Goal: Transaction & Acquisition: Purchase product/service

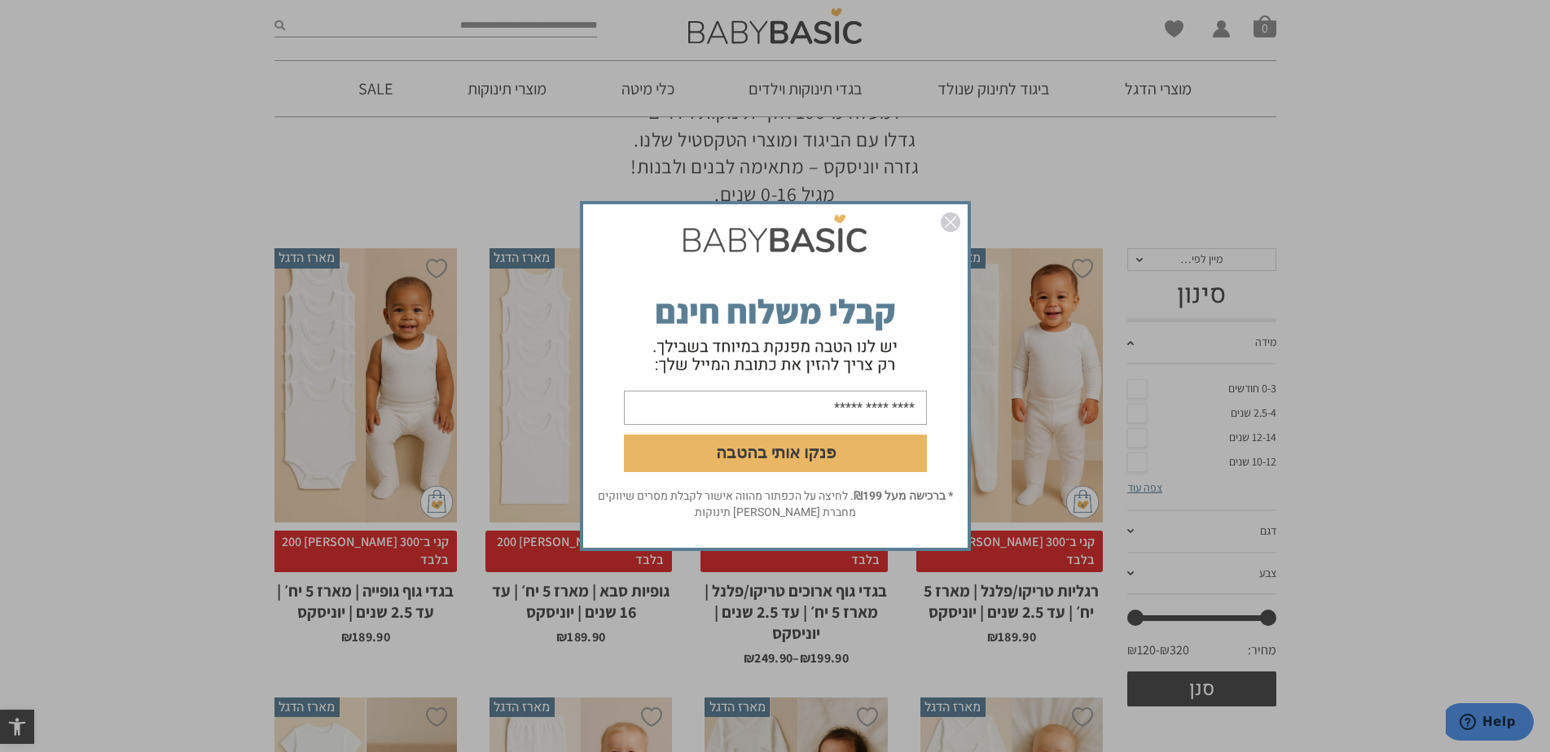
click at [948, 213] on img "סגור" at bounding box center [951, 223] width 20 height 20
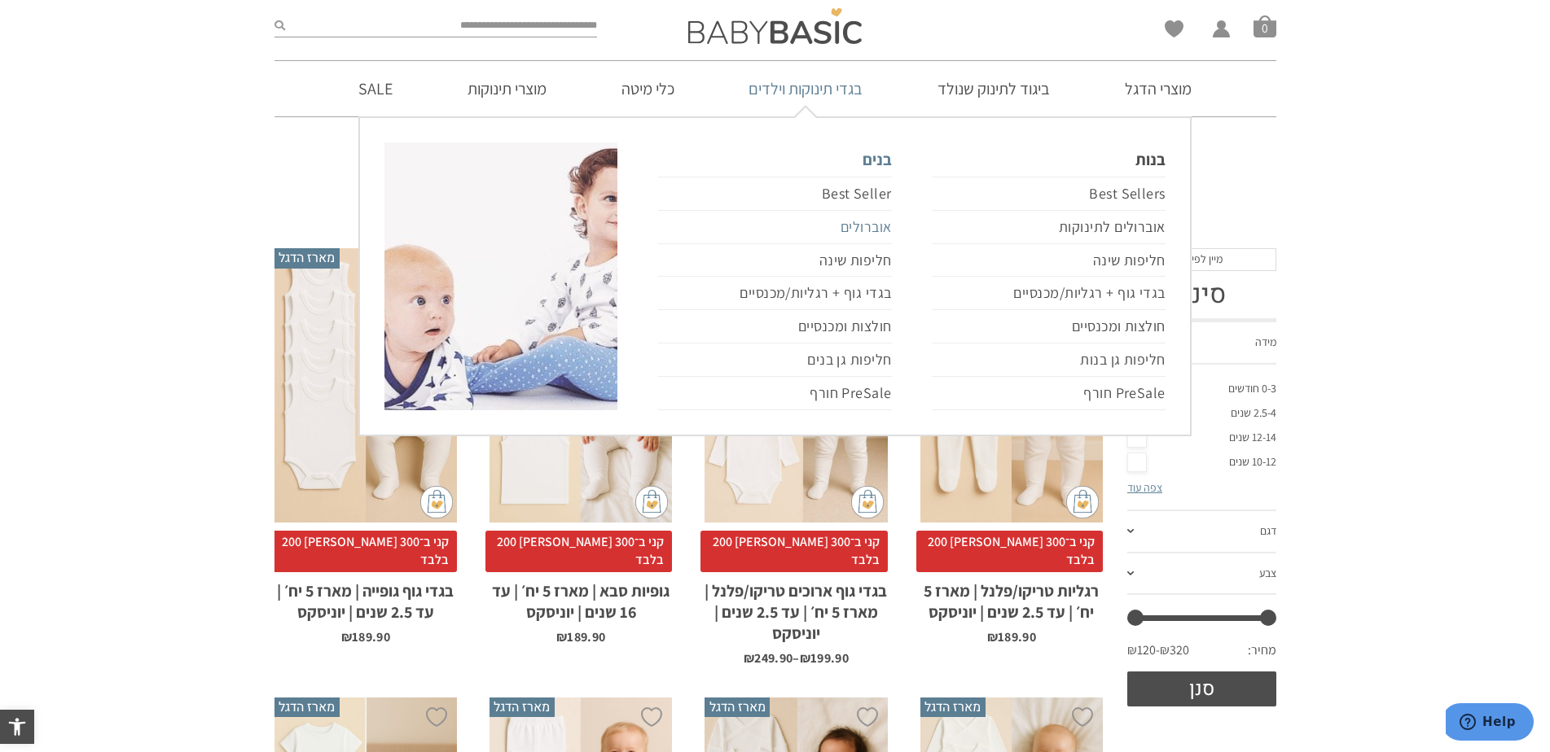
click at [853, 228] on link "אוברולים" at bounding box center [774, 227] width 233 height 33
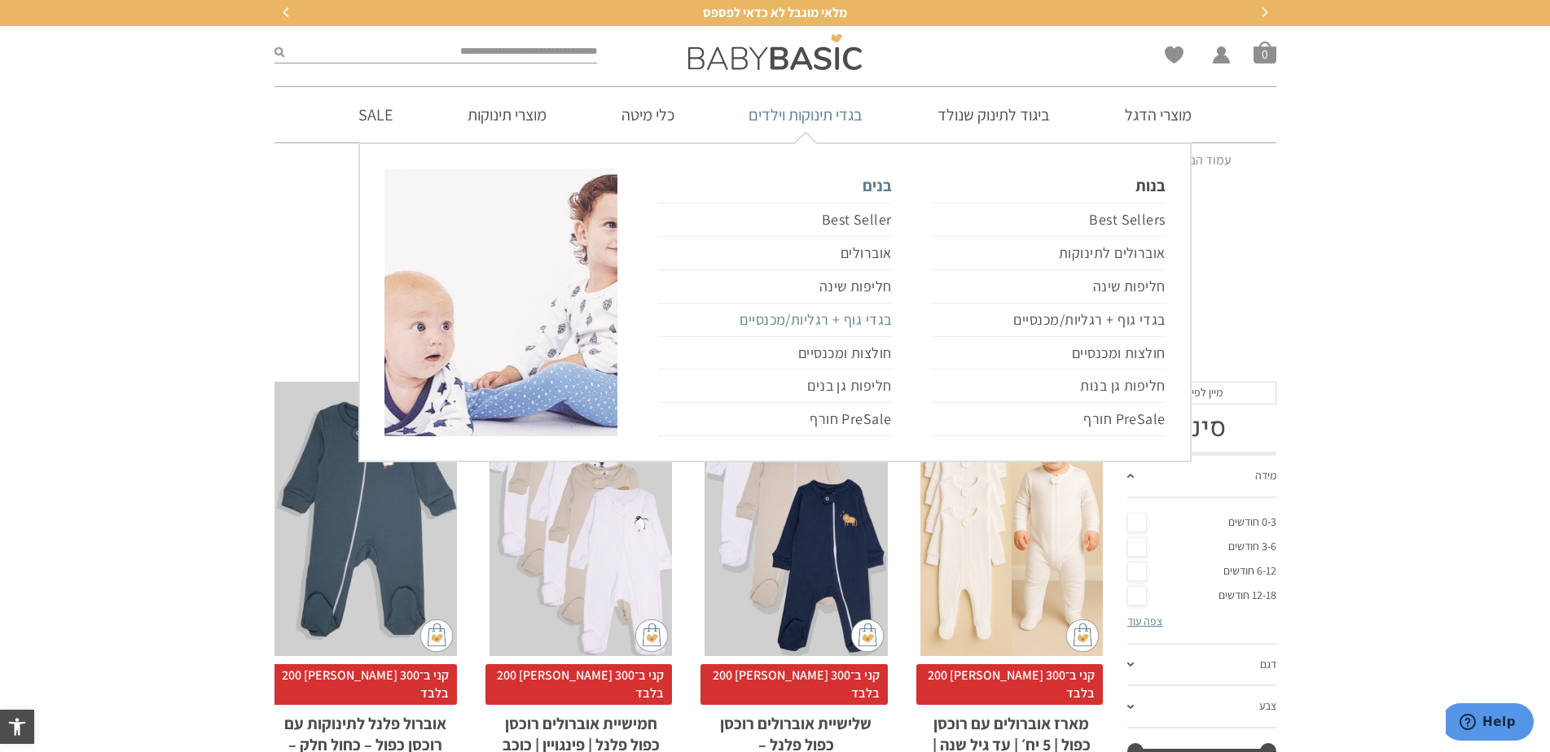
click at [868, 317] on link "בגדי גוף + רגליות/מכנסיים" at bounding box center [774, 320] width 233 height 33
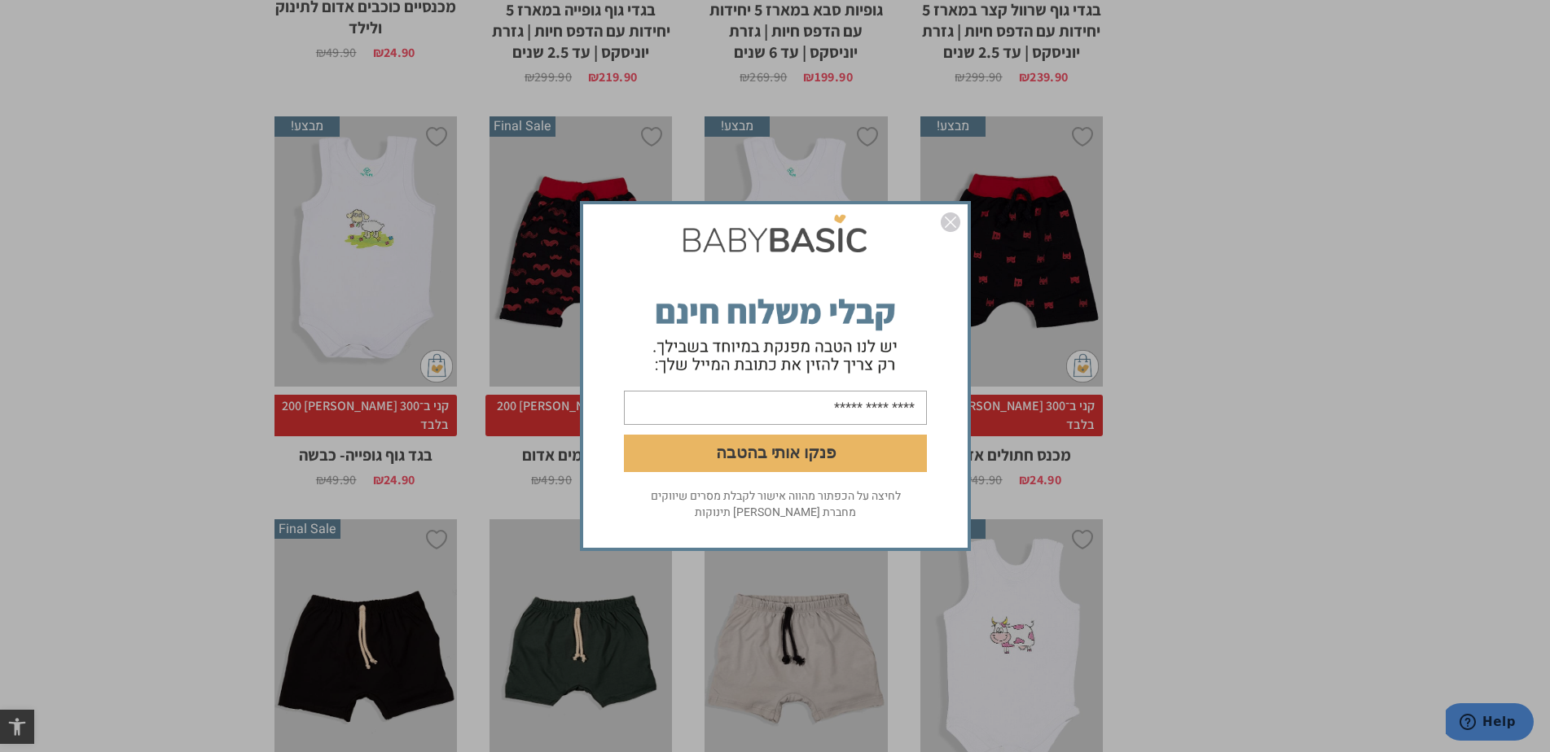
scroll to position [2769, 0]
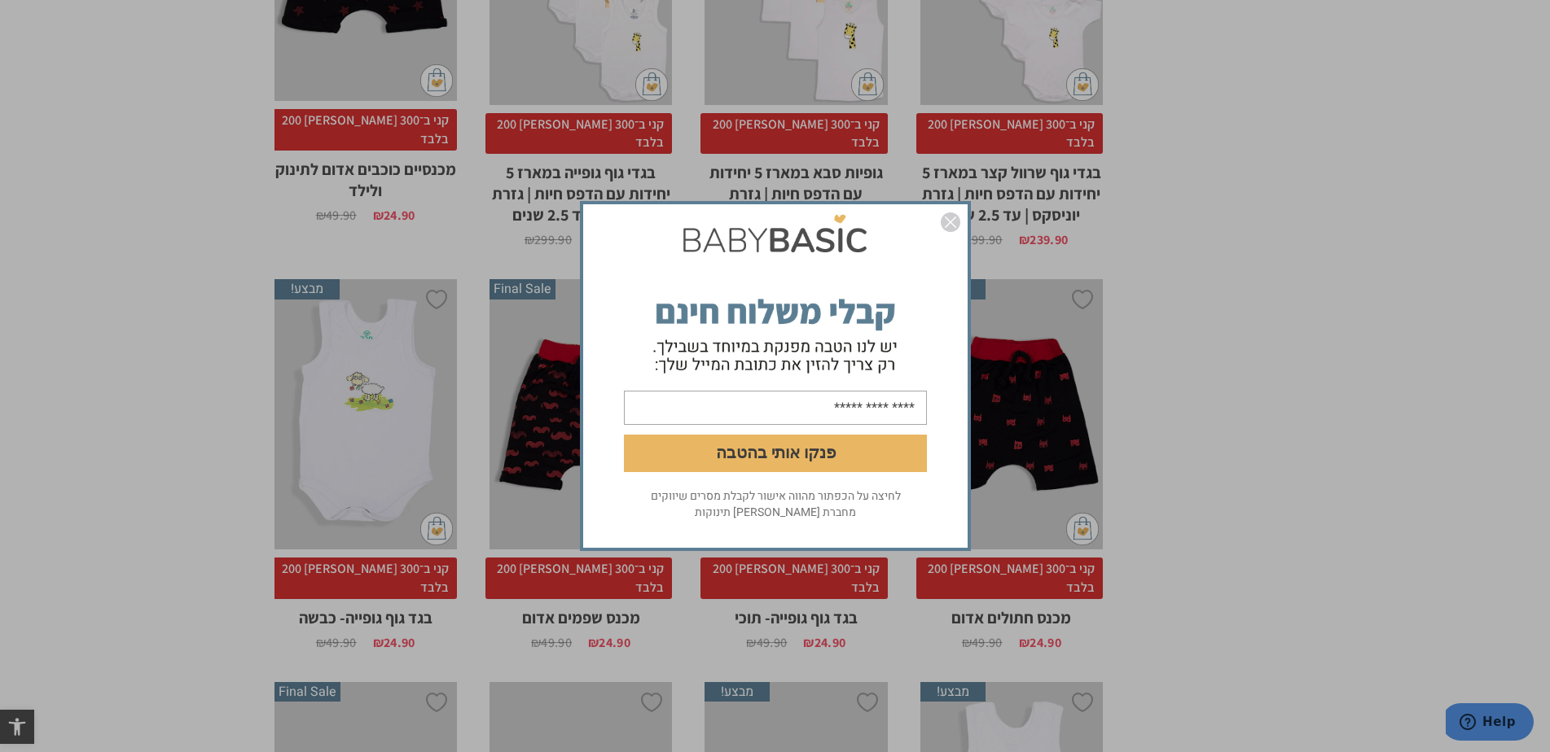
click at [951, 224] on img "סגור" at bounding box center [951, 223] width 20 height 20
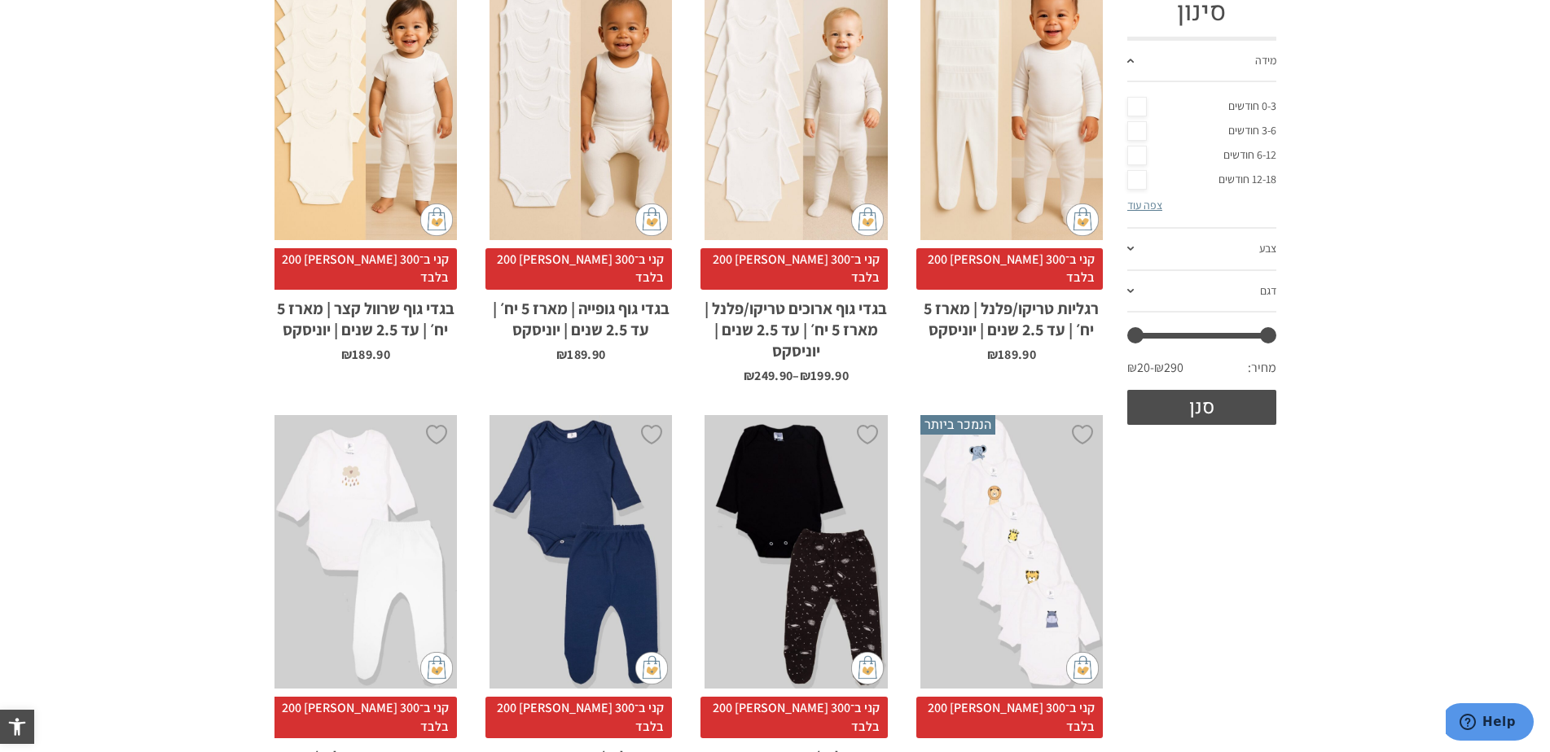
scroll to position [0, 0]
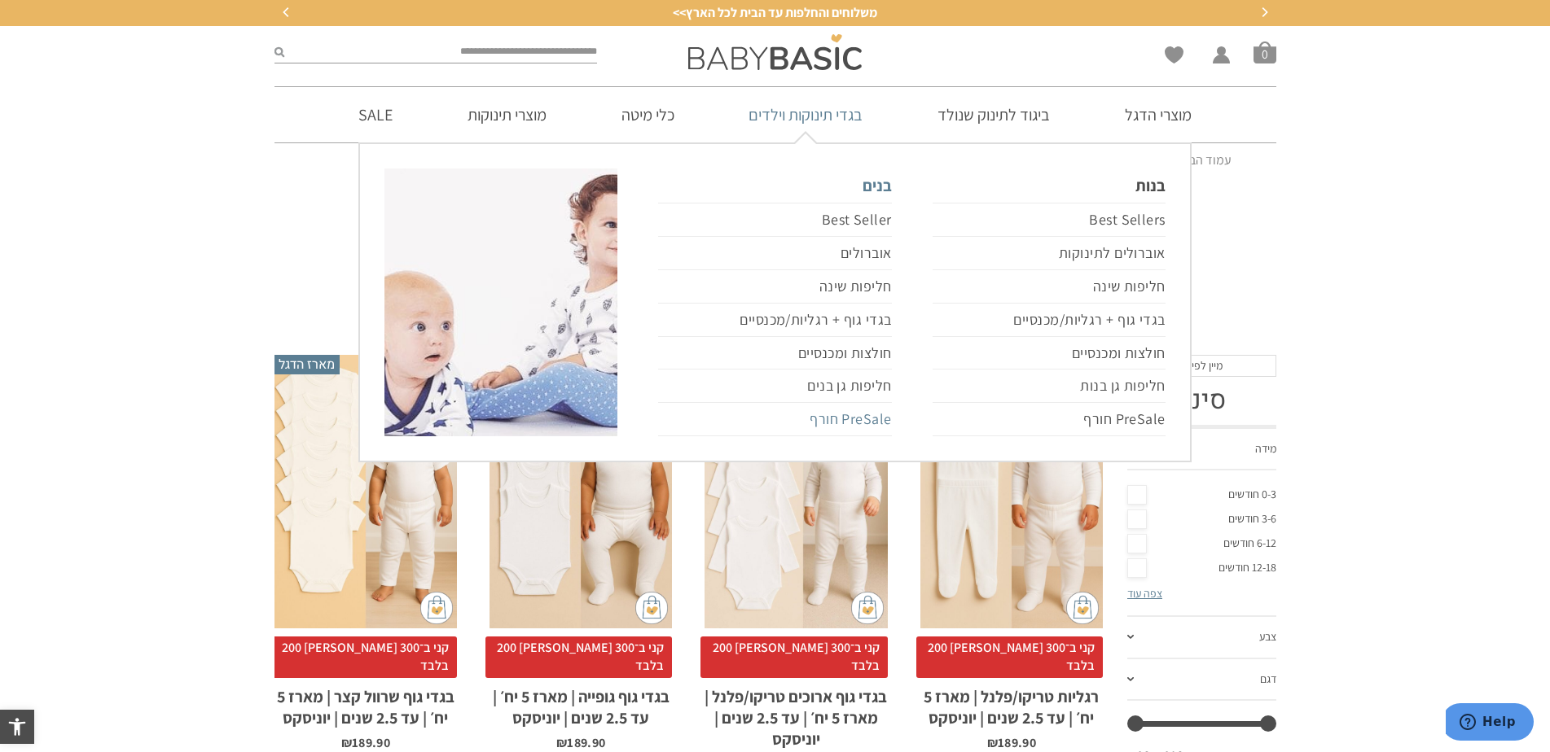
click at [853, 425] on link "PreSale חורף" at bounding box center [774, 419] width 233 height 33
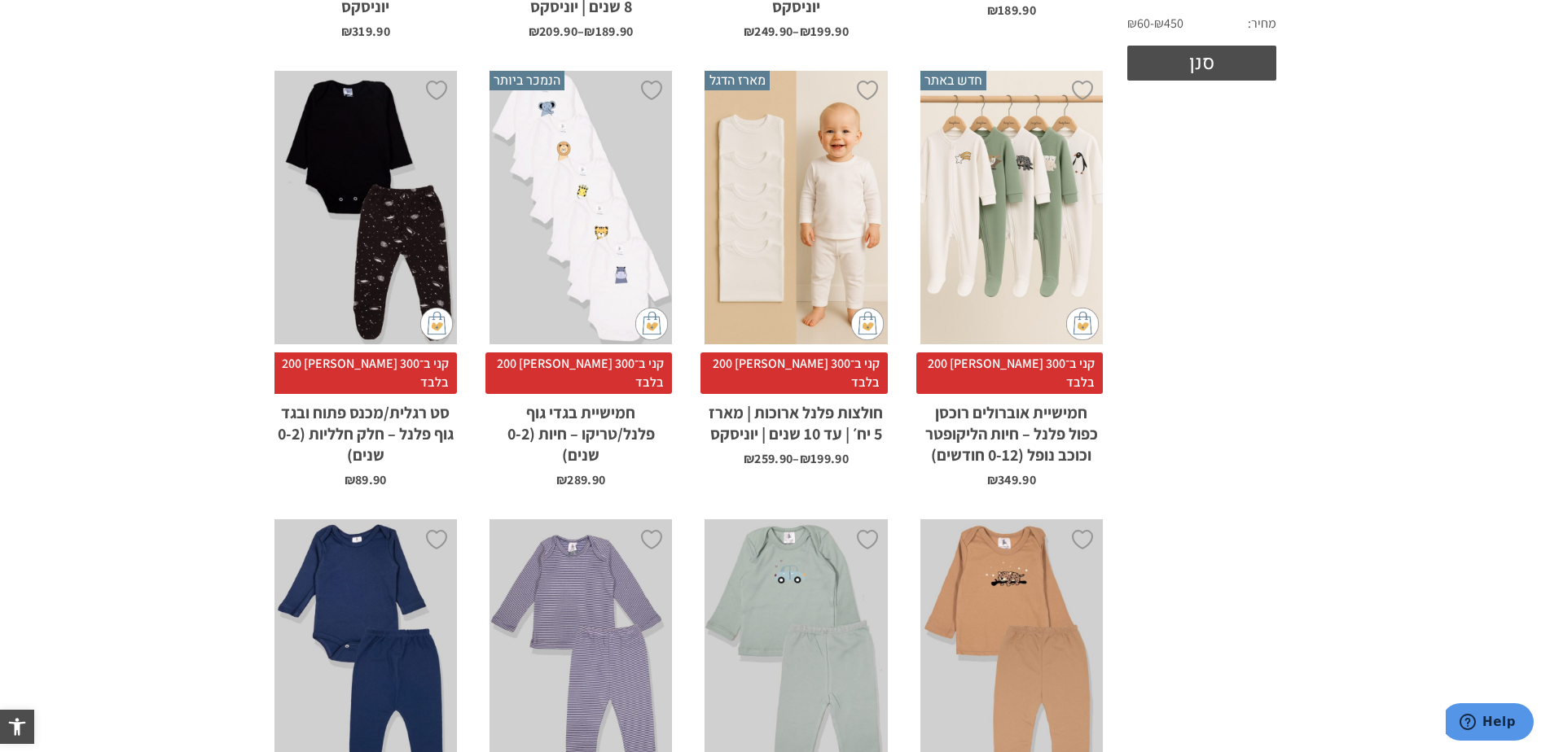
click at [1000, 238] on div "x בחירת מידה 0-3m 3-6m 6-12m" at bounding box center [1011, 208] width 182 height 274
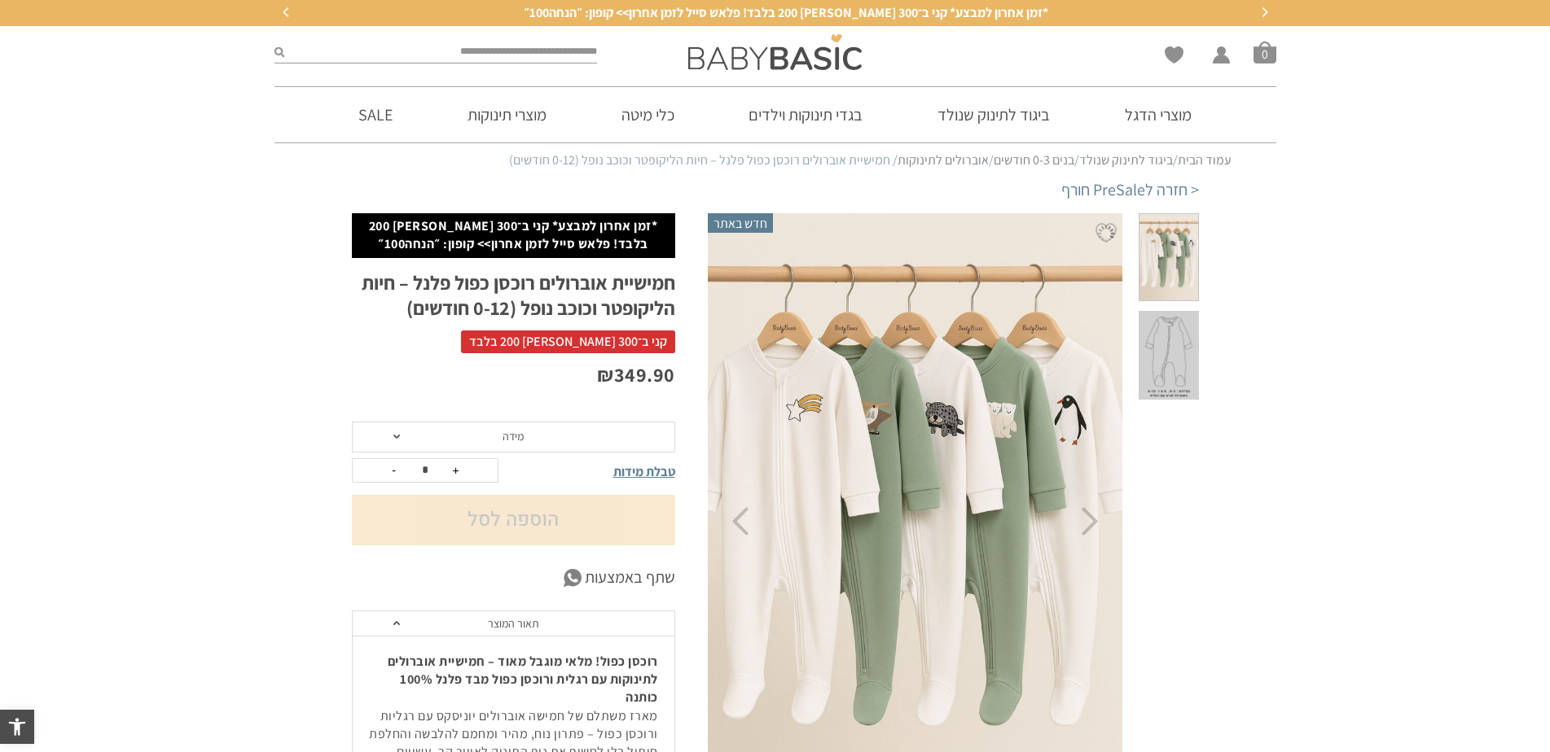
click at [638, 470] on span "טבלת מידות" at bounding box center [644, 471] width 62 height 17
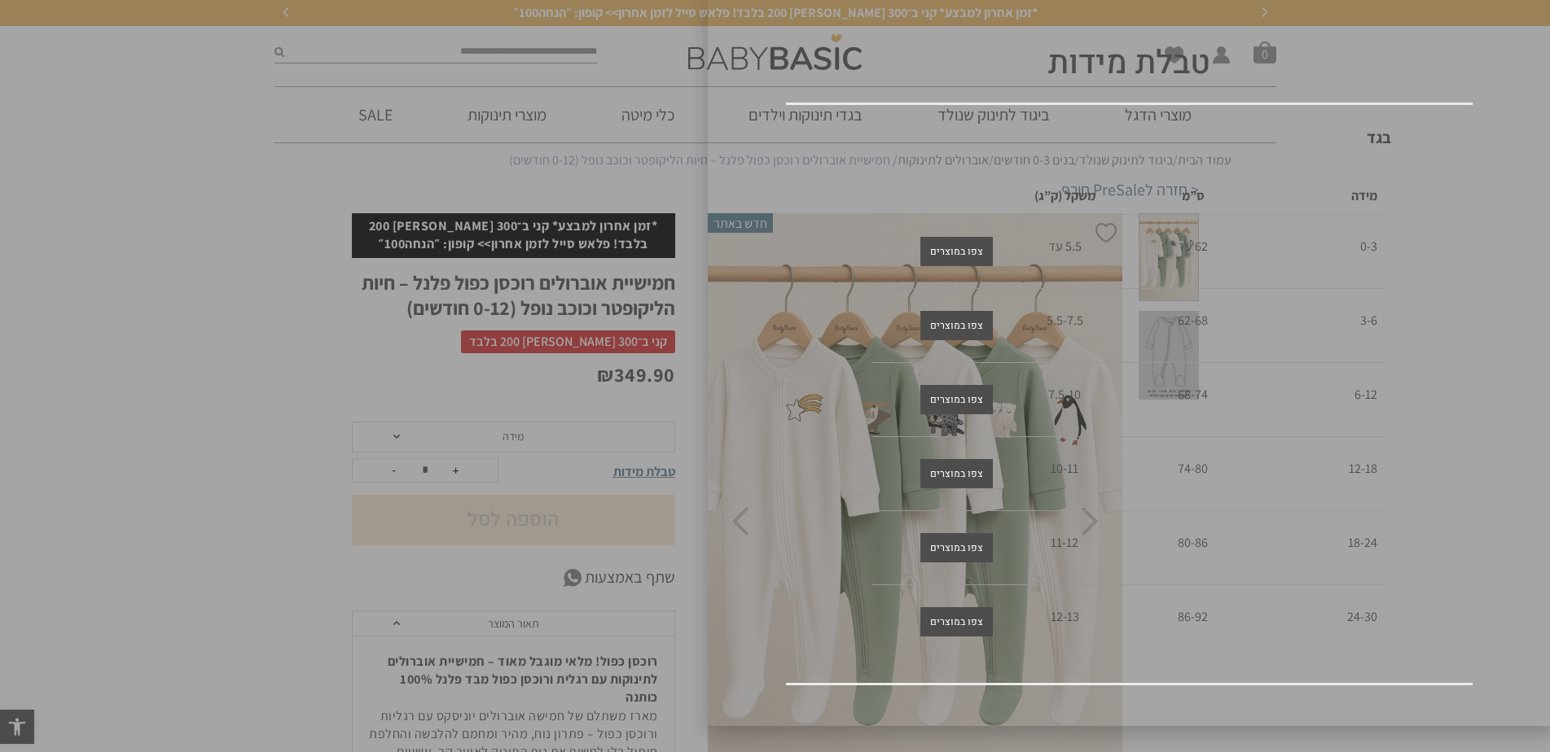
click at [435, 431] on div "טבלת מידות בגד מידה ס”מ משקל (ק”ג) 0-3 62 עד 5.5 עד 3-6 62-68 5.5-7.5 6-12" at bounding box center [775, 376] width 1550 height 752
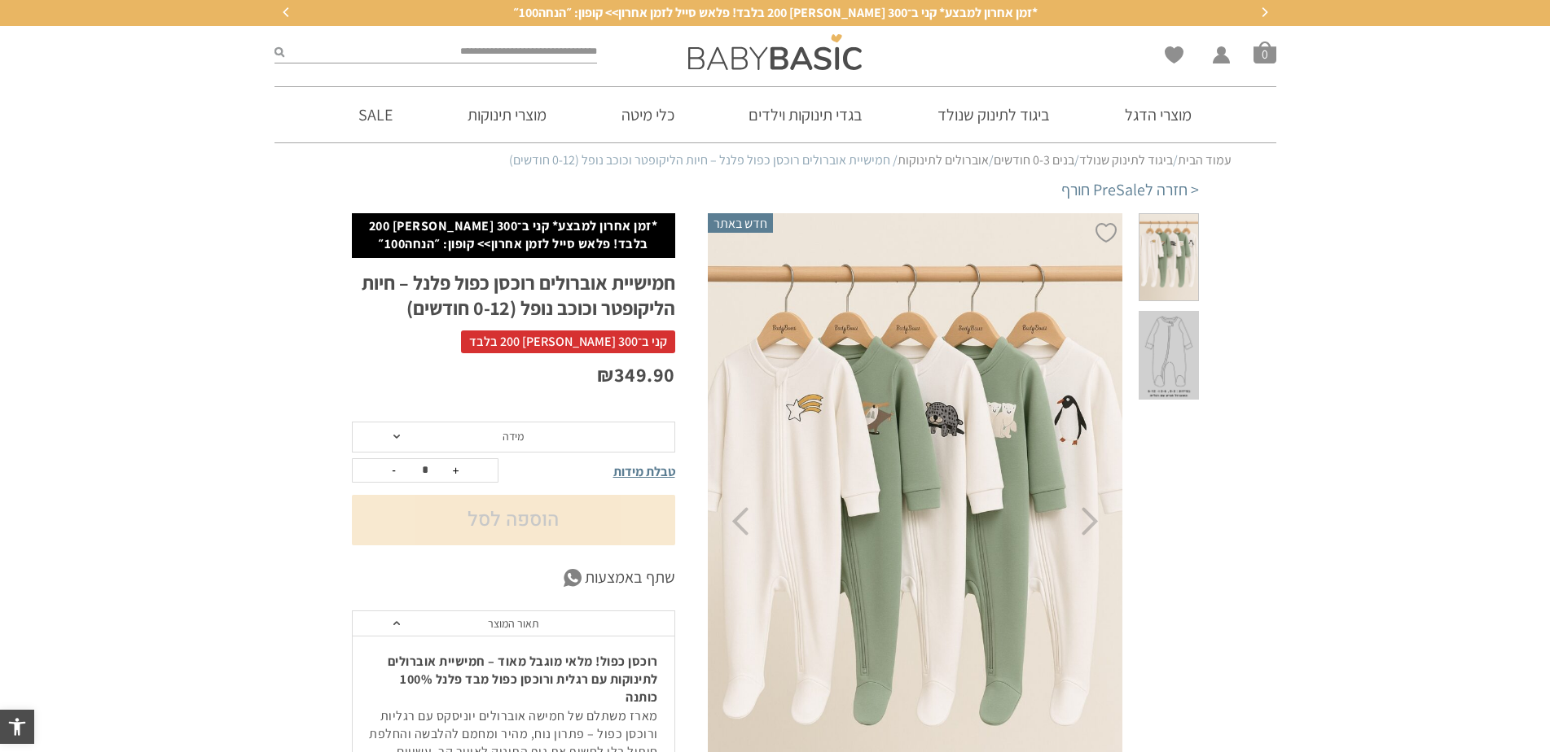
click at [403, 432] on span "מידה" at bounding box center [513, 437] width 323 height 31
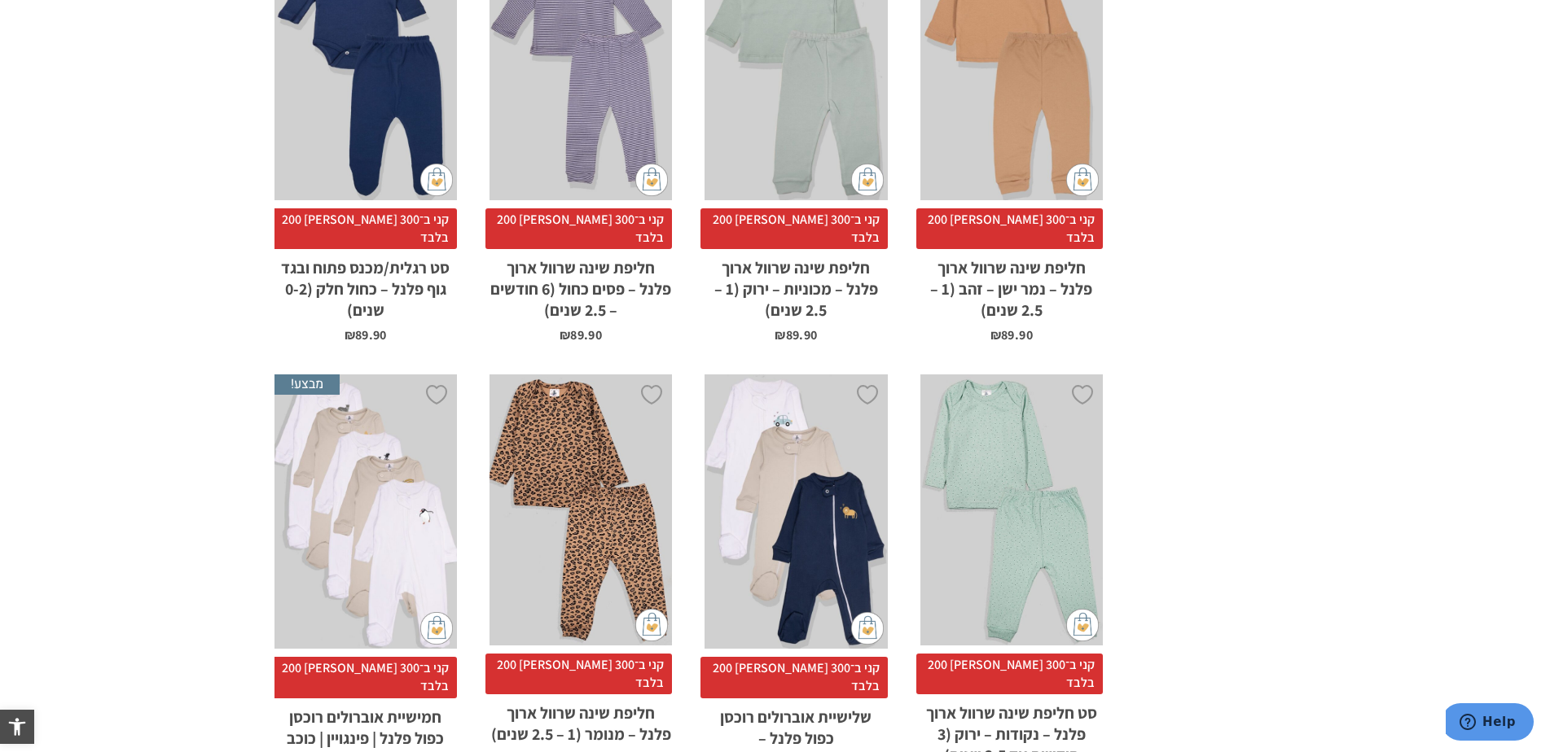
click at [813, 533] on div "x בחירת מידה 0-3m 3-6m 6-12m" at bounding box center [795, 512] width 182 height 274
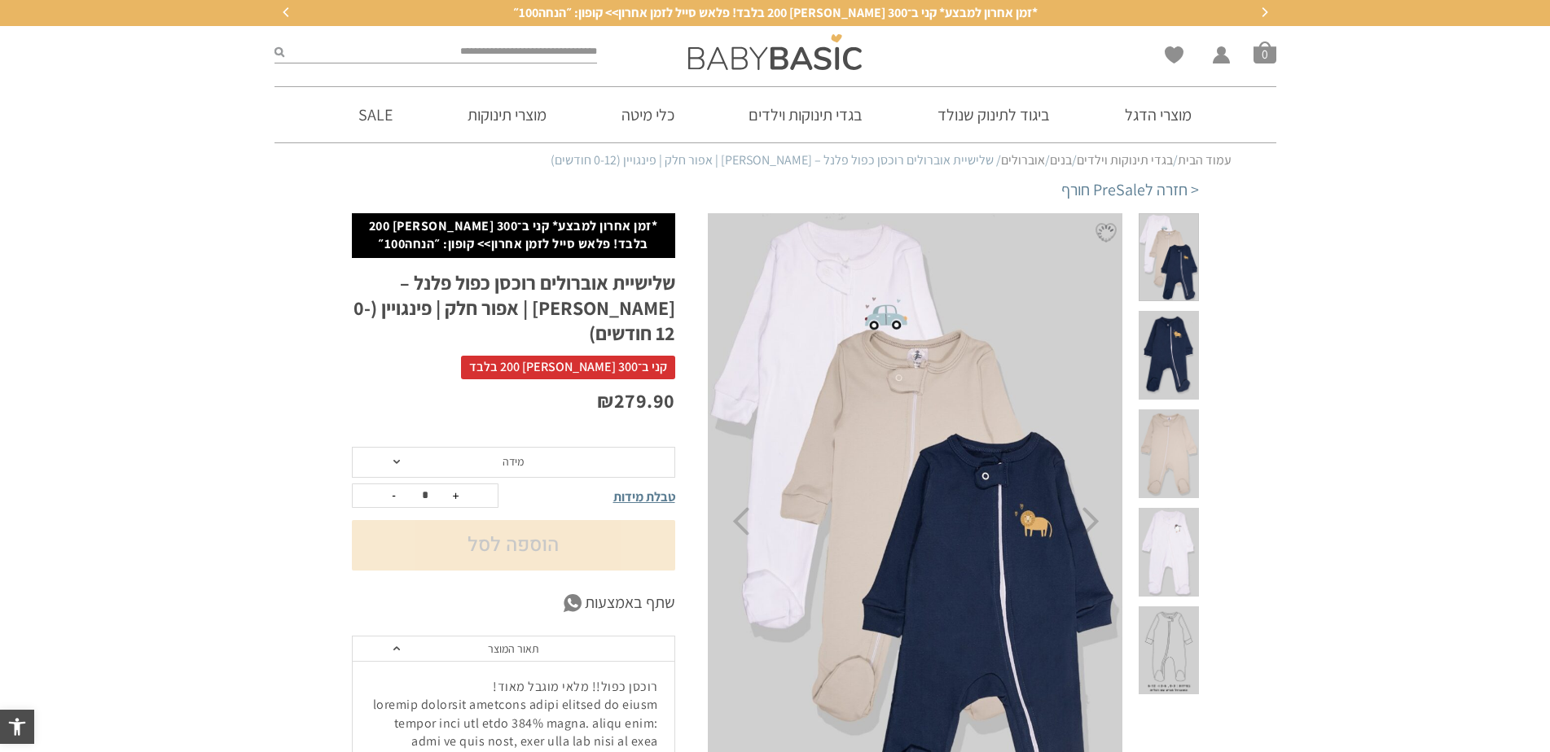
click at [400, 447] on span "מידה" at bounding box center [513, 462] width 323 height 31
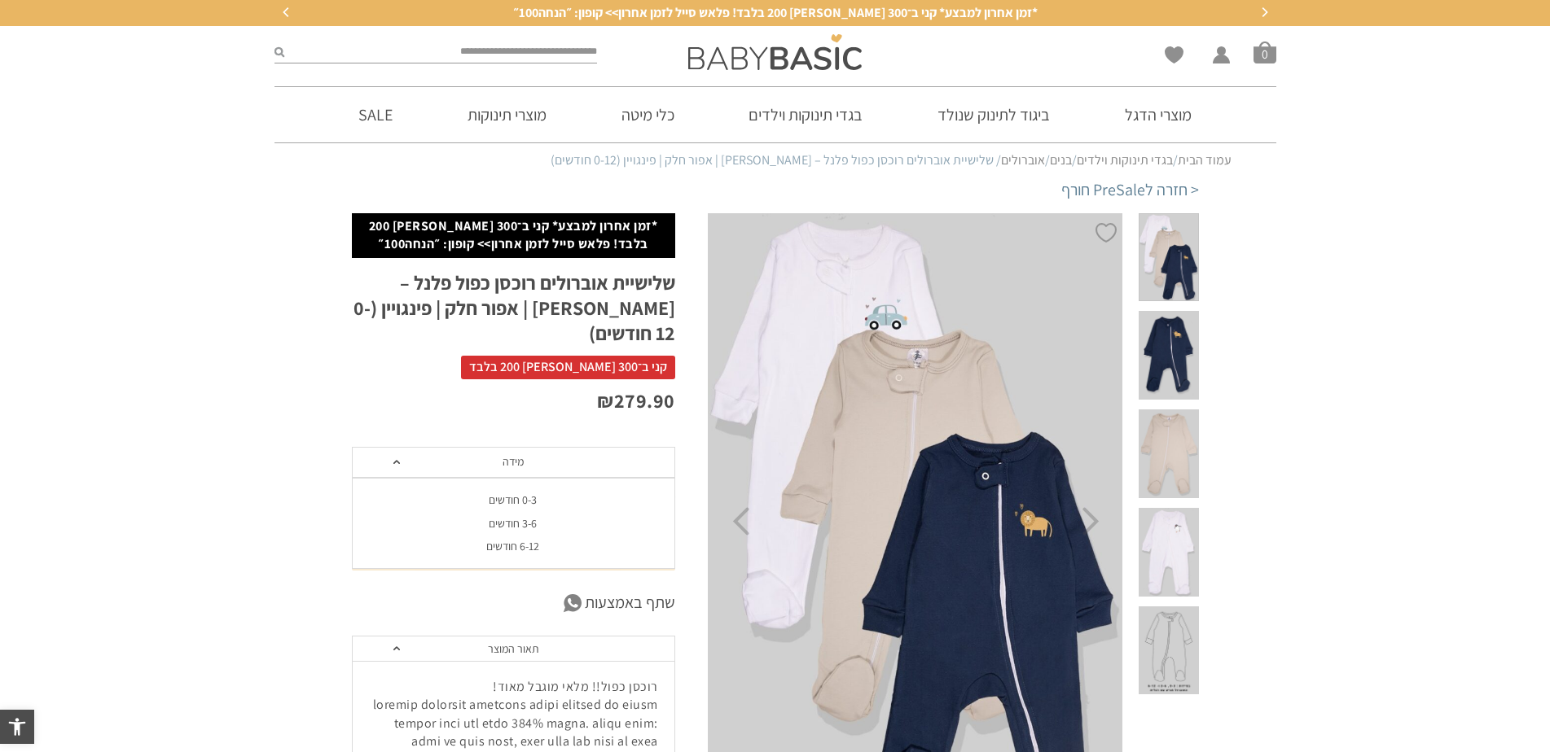
click at [400, 447] on span "מידה" at bounding box center [513, 462] width 323 height 31
